Goal: Information Seeking & Learning: Learn about a topic

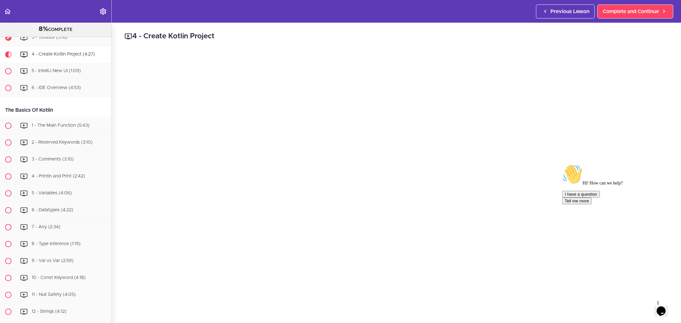
scroll to position [71, 0]
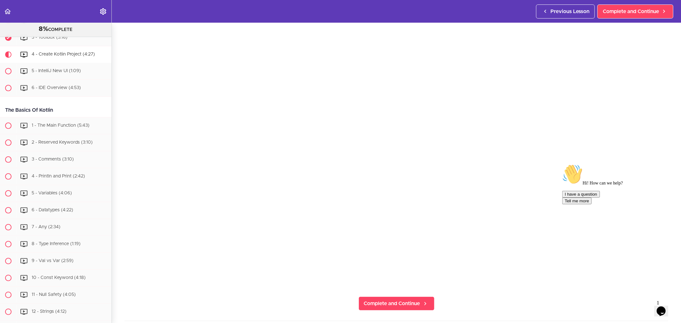
click at [562, 164] on icon "Chat attention grabber" at bounding box center [562, 164] width 0 height 0
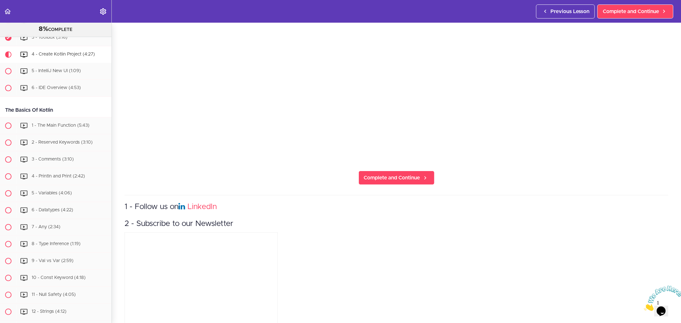
scroll to position [213, 0]
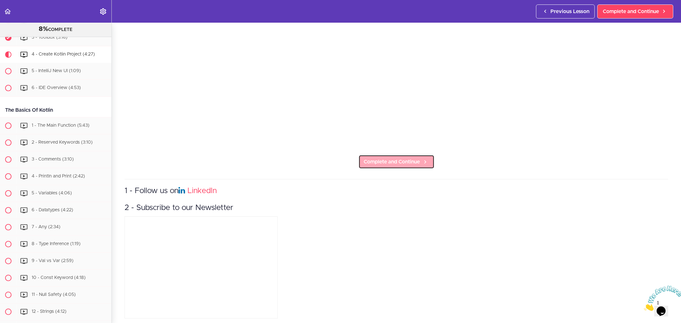
click at [397, 158] on span "Complete and Continue" at bounding box center [392, 162] width 56 height 8
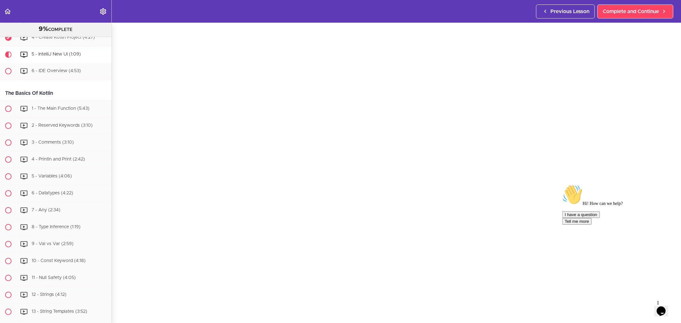
scroll to position [219, 0]
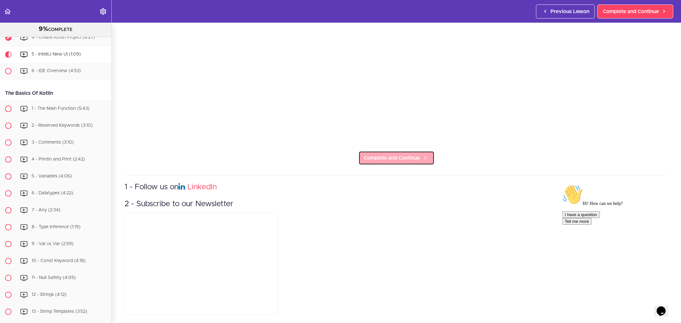
click at [385, 155] on span "Complete and Continue" at bounding box center [392, 158] width 56 height 8
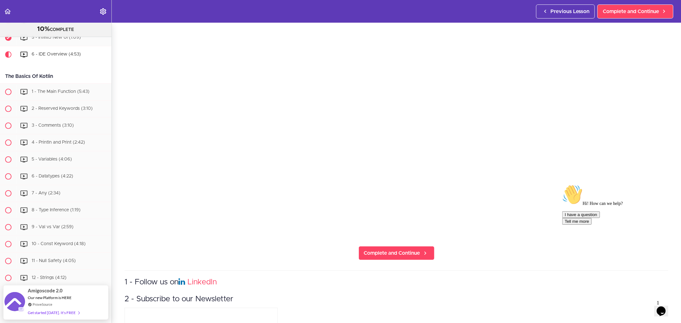
scroll to position [177, 0]
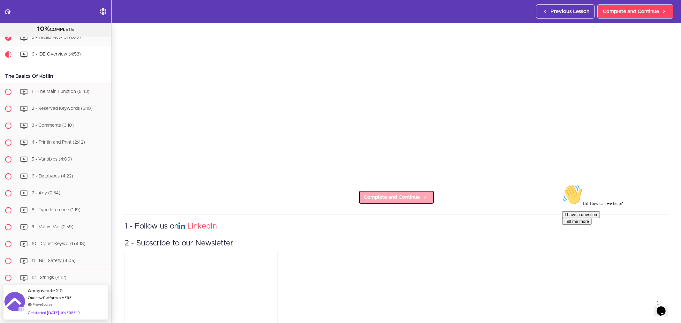
click at [403, 198] on link "Complete and Continue" at bounding box center [397, 197] width 76 height 14
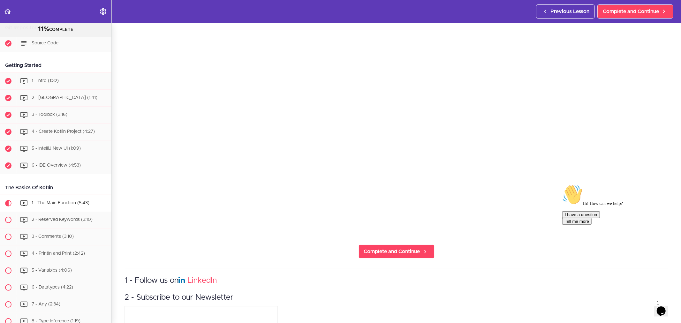
scroll to position [213, 0]
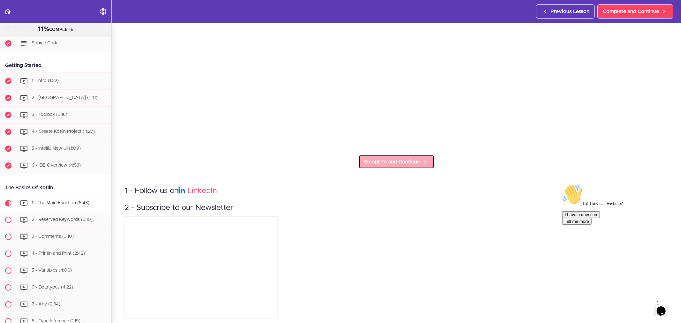
click at [411, 161] on span "Complete and Continue" at bounding box center [392, 162] width 56 height 8
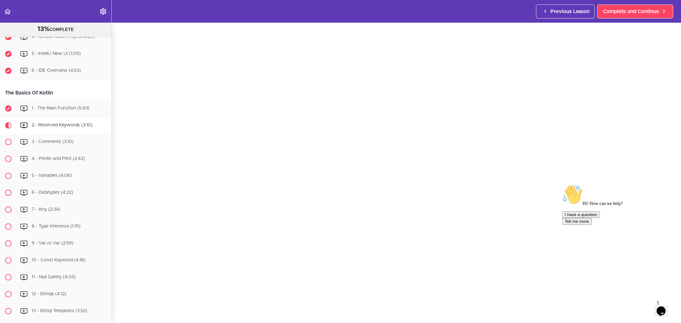
scroll to position [213, 0]
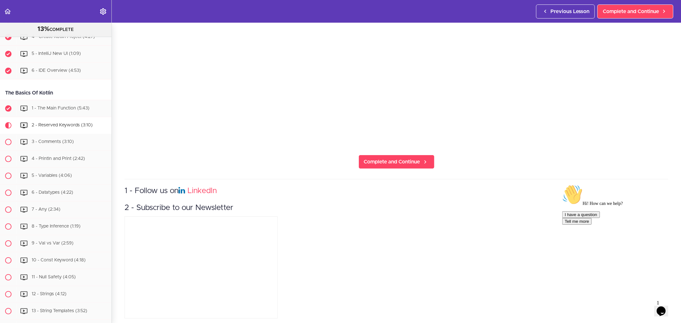
click at [487, 155] on section "Kotlin for Beginners 13% COMPLETE Intro 1 - Course Under Development (0:43) 2 -…" at bounding box center [340, 173] width 681 height 301
click at [400, 155] on link "Complete and Continue" at bounding box center [397, 162] width 76 height 14
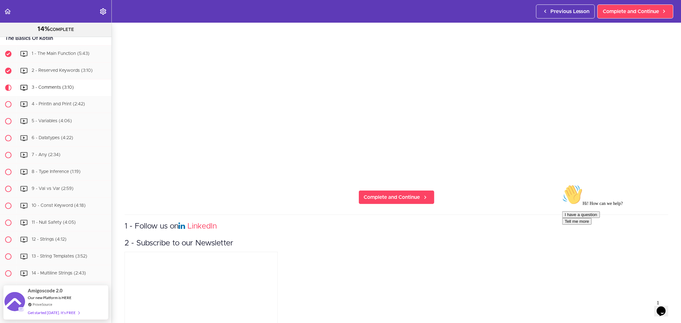
scroll to position [269, 0]
